Goal: Task Accomplishment & Management: Manage account settings

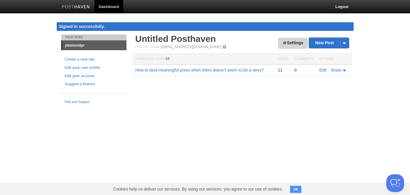
click at [295, 43] on link "Settings" at bounding box center [292, 43] width 29 height 11
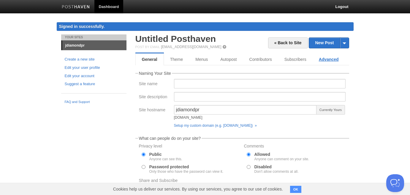
click at [333, 58] on link "Advanced" at bounding box center [329, 59] width 32 height 12
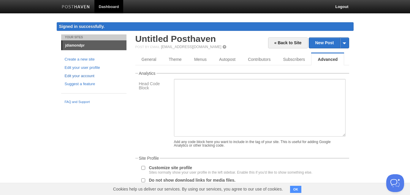
click at [83, 77] on link "Edit your account" at bounding box center [94, 76] width 58 height 6
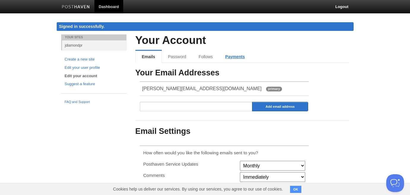
click at [232, 55] on link "Payments" at bounding box center [235, 57] width 32 height 12
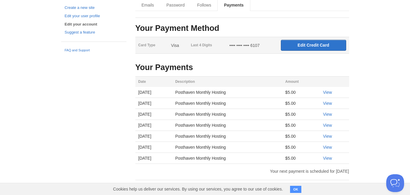
scroll to position [66, 0]
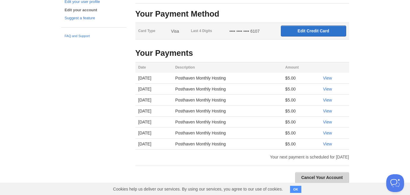
click at [320, 178] on link "Cancel Your Account" at bounding box center [322, 177] width 54 height 11
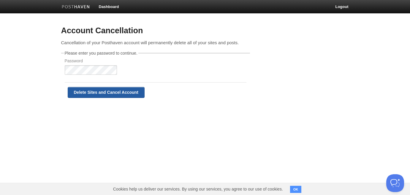
click at [117, 92] on input "Delete Sites and Cancel Account" at bounding box center [106, 92] width 77 height 11
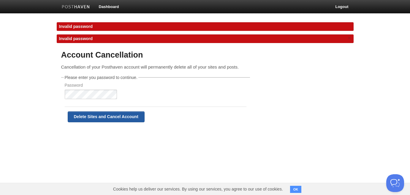
click at [105, 117] on input "Delete Sites and Cancel Account" at bounding box center [106, 116] width 77 height 11
